Goal: Find contact information: Find contact information

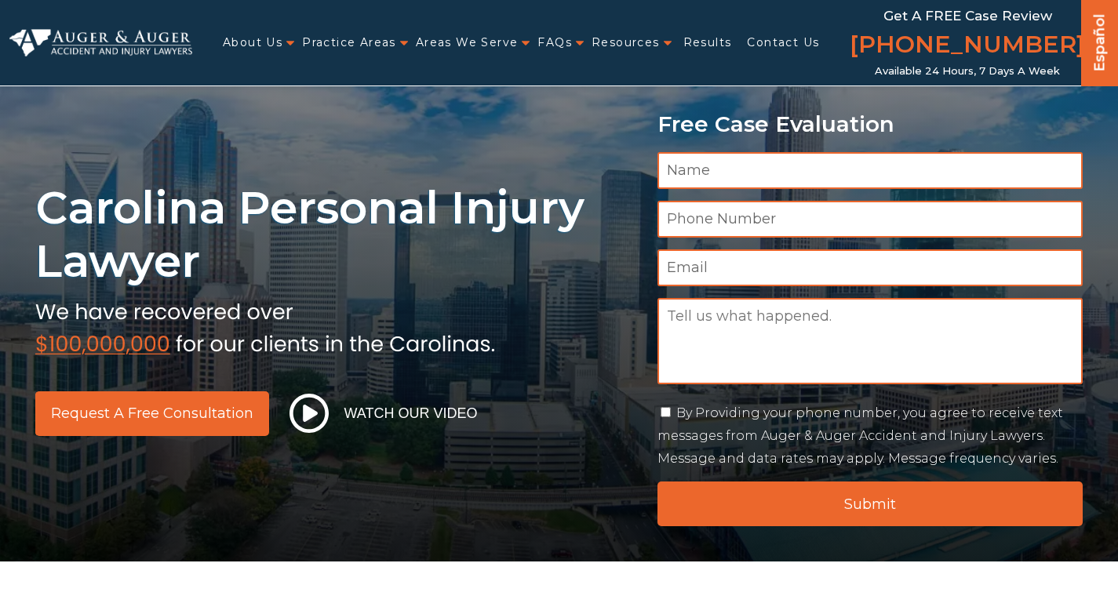
click at [790, 50] on link "Contact Us" at bounding box center [783, 43] width 72 height 32
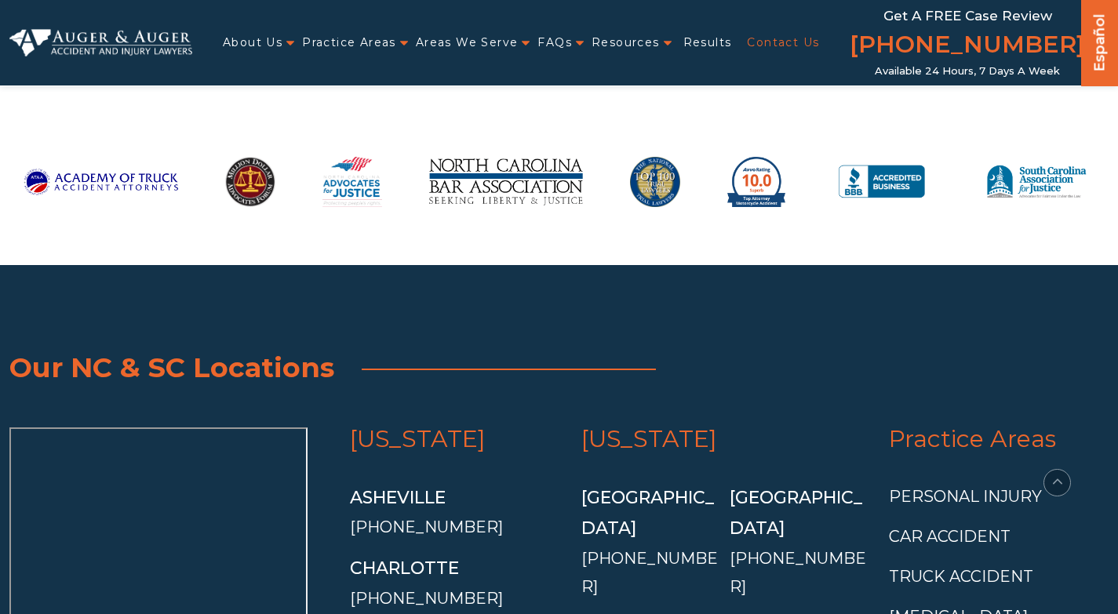
scroll to position [3468, 0]
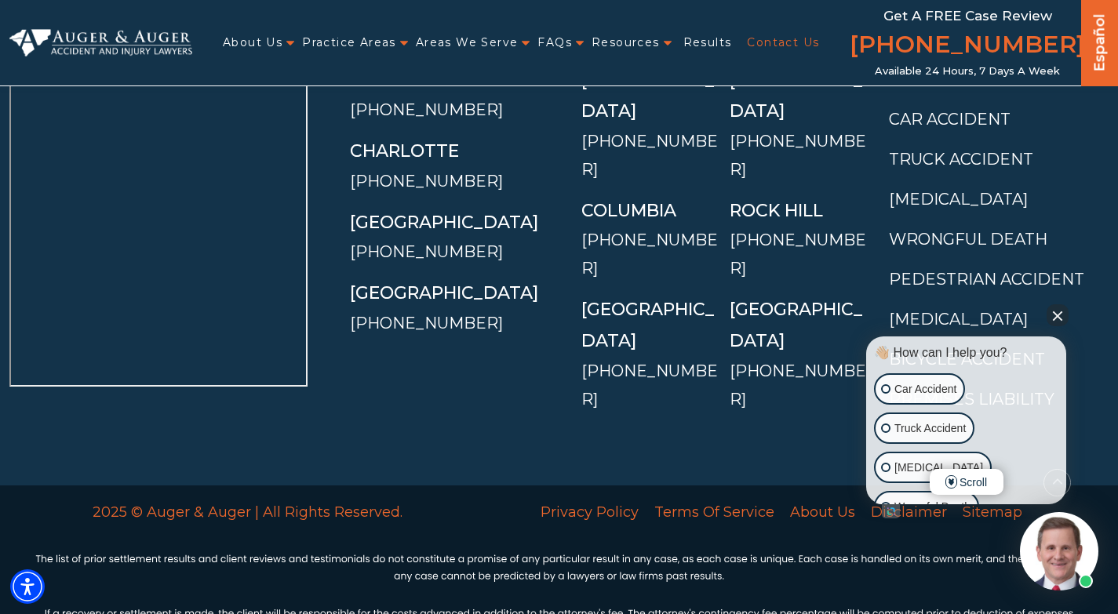
click at [1050, 311] on button "Close Intaker Chat Widget" at bounding box center [1058, 315] width 22 height 22
